Goal: Task Accomplishment & Management: Use online tool/utility

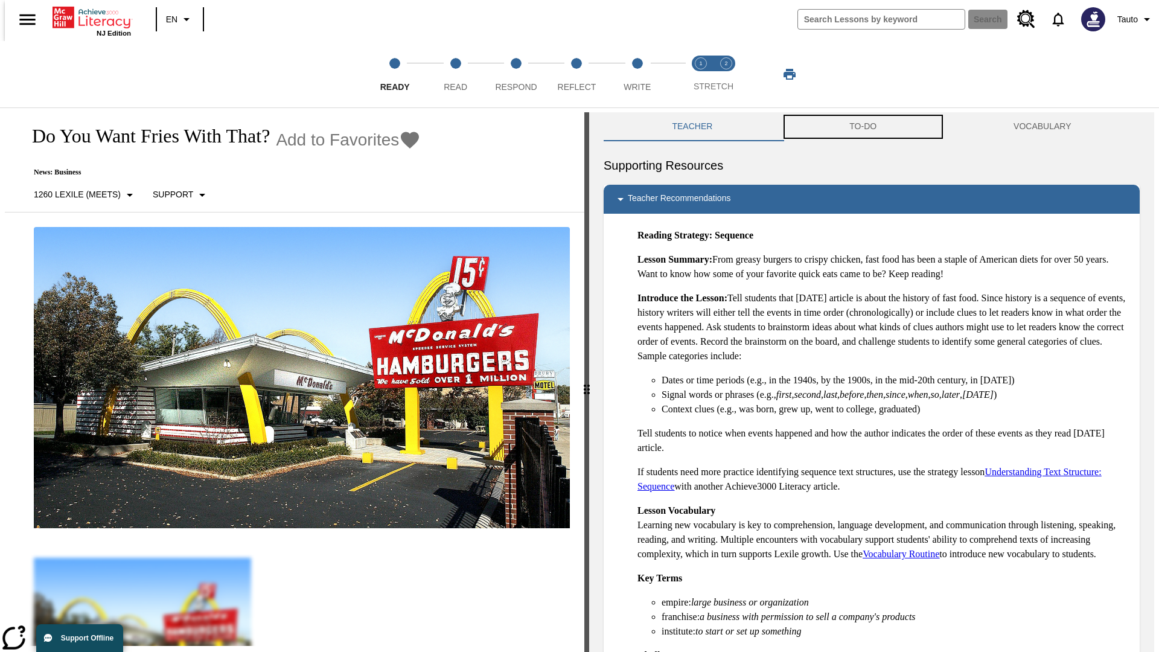
click at [863, 127] on button "TO-DO" at bounding box center [863, 126] width 164 height 29
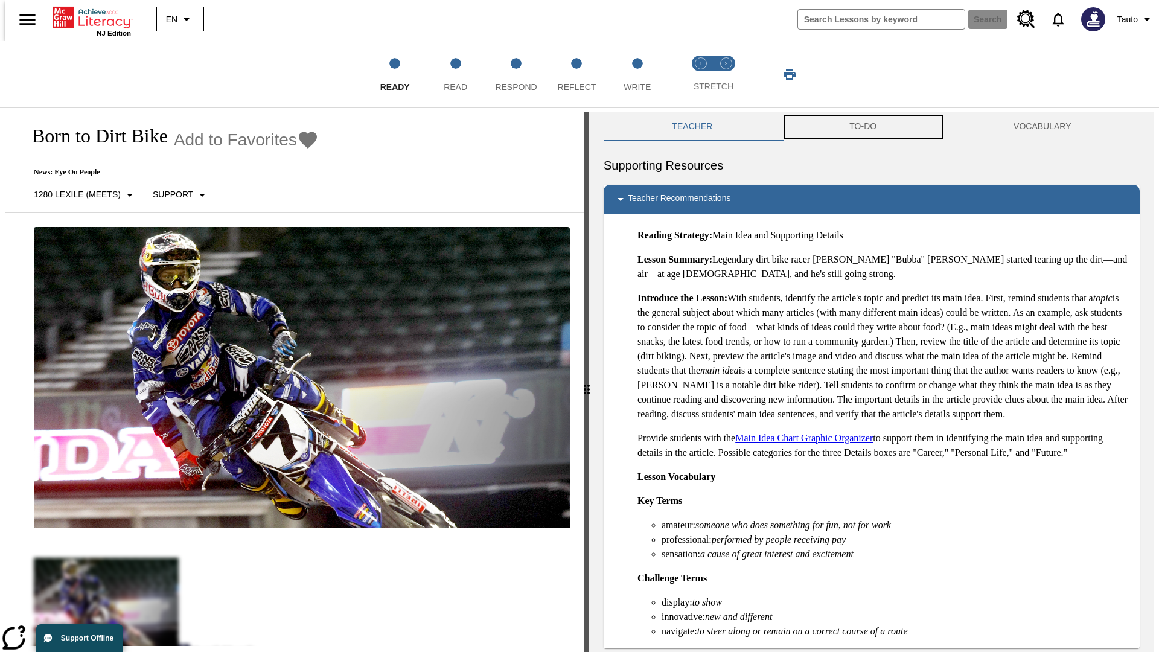
click at [863, 127] on button "TO-DO" at bounding box center [863, 126] width 164 height 29
